Goal: Find specific page/section: Find specific page/section

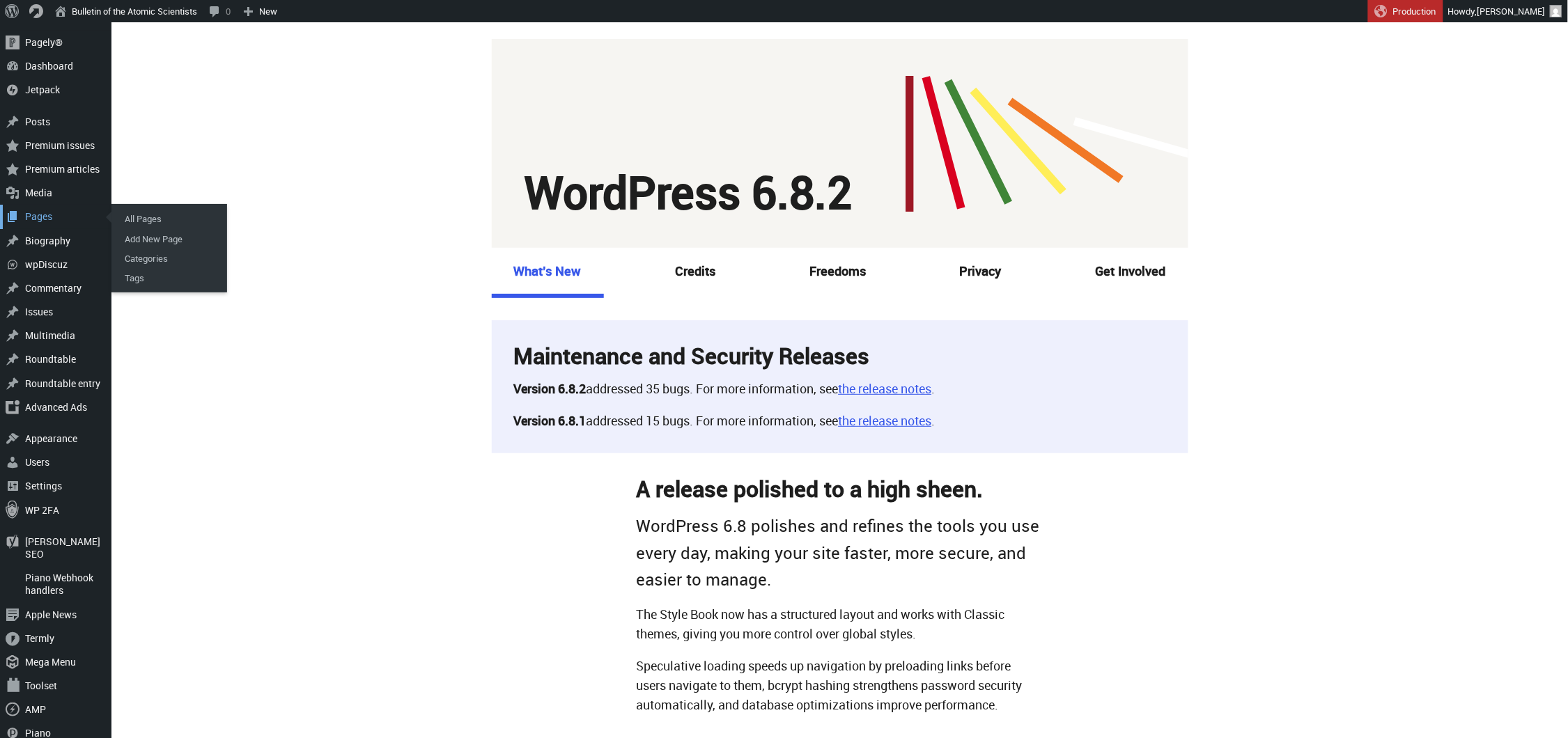
click at [43, 208] on div "Pages" at bounding box center [56, 216] width 111 height 24
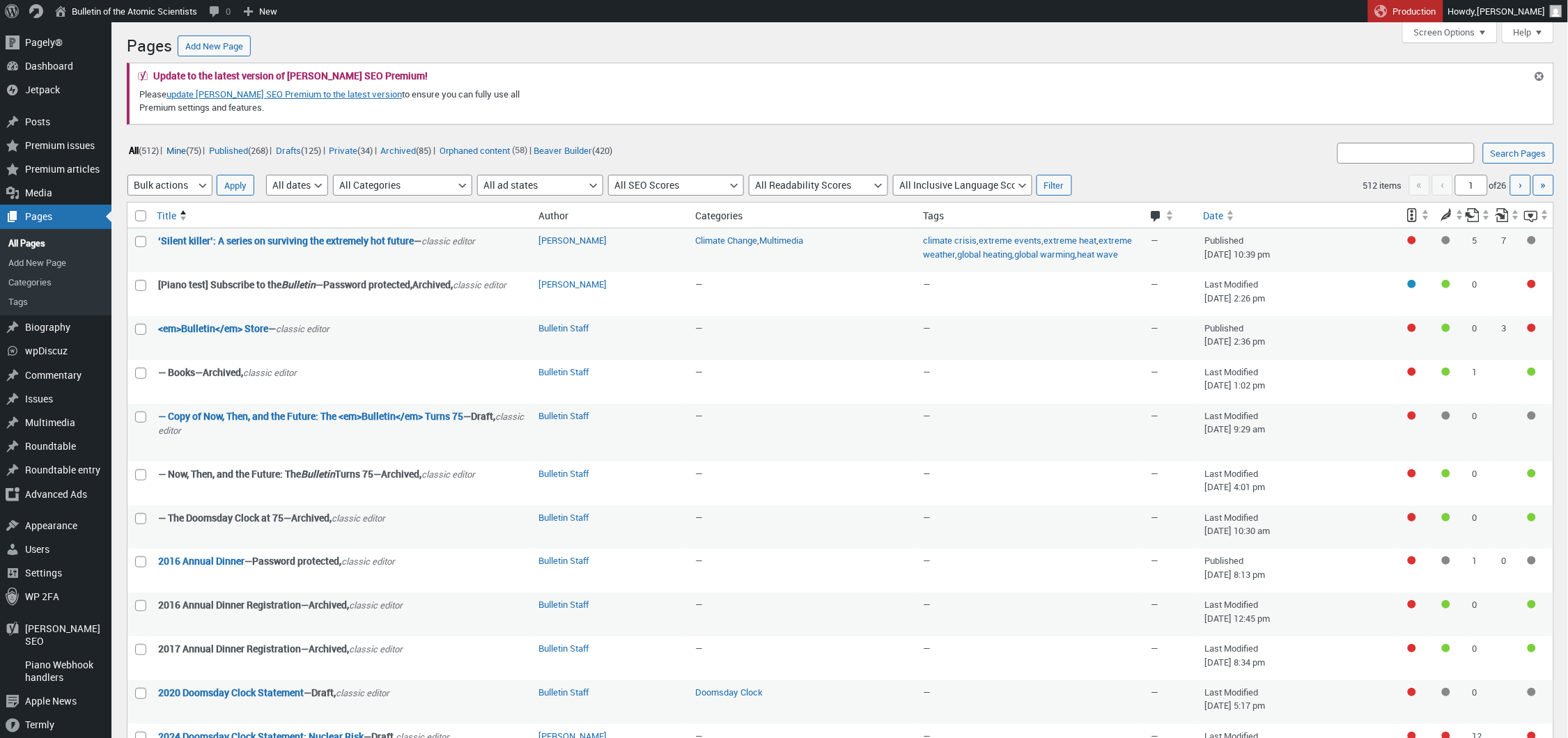
click at [182, 149] on link "Mine (75)" at bounding box center [183, 151] width 38 height 16
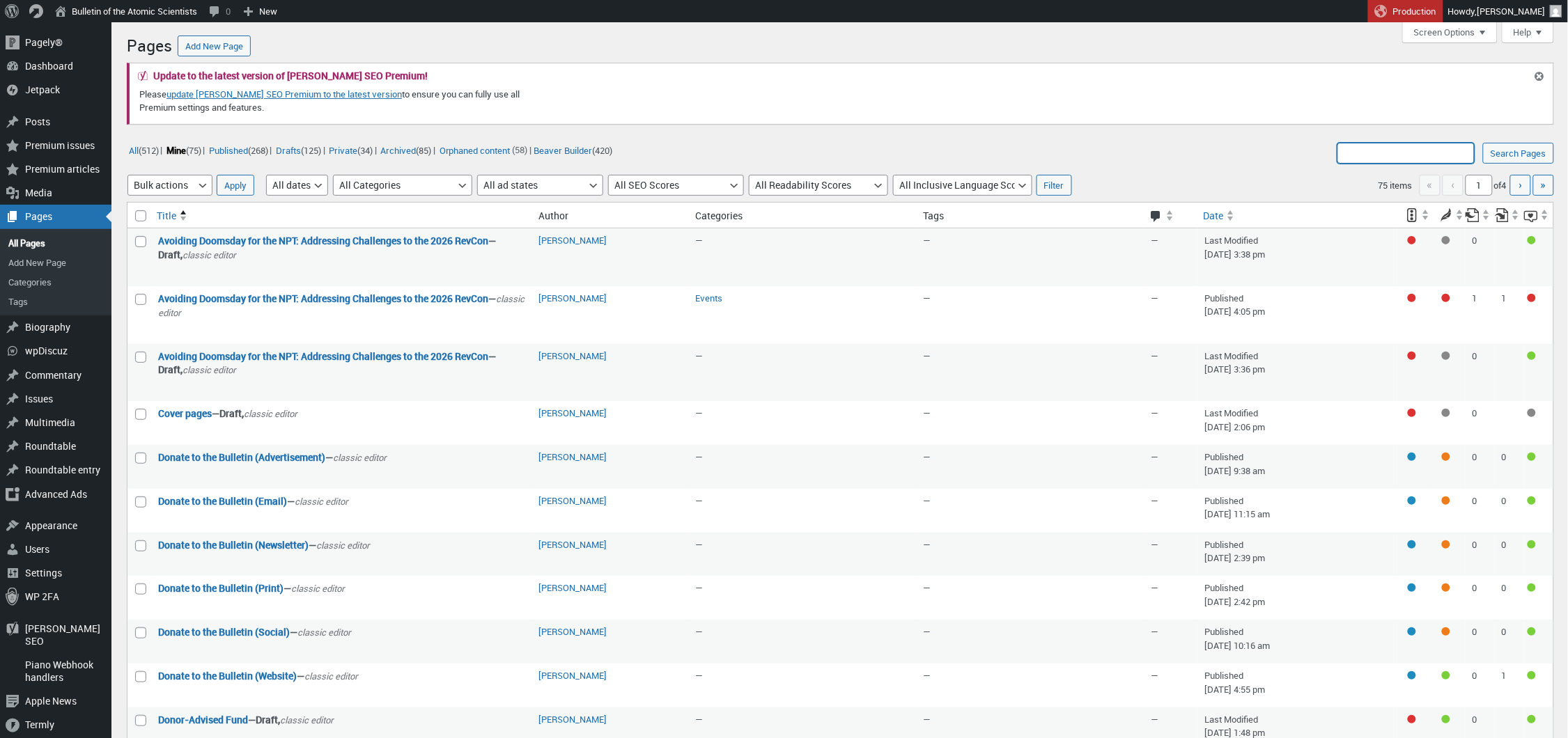
click at [1362, 154] on input "Search Pages:" at bounding box center [1406, 153] width 137 height 21
type input "Ways To Give"
click at [1518, 153] on input "Search Pages" at bounding box center [1519, 153] width 71 height 21
